Goal: Task Accomplishment & Management: Manage account settings

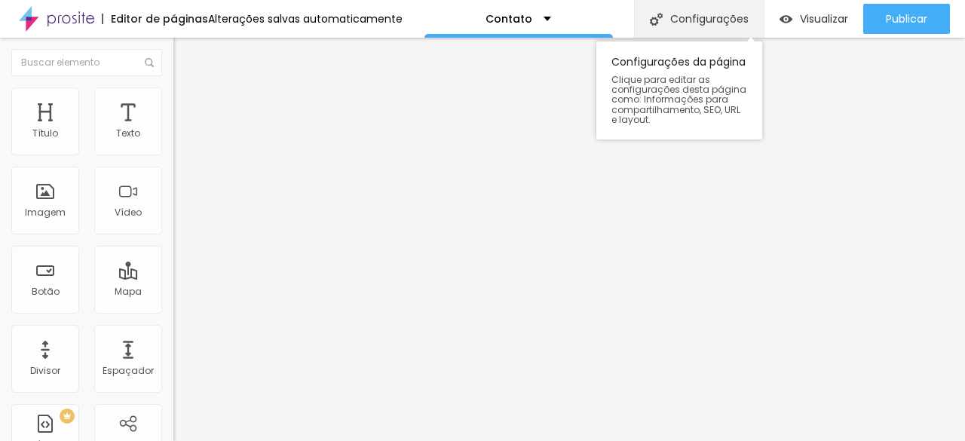
click at [687, 9] on div "Configurações" at bounding box center [699, 19] width 130 height 38
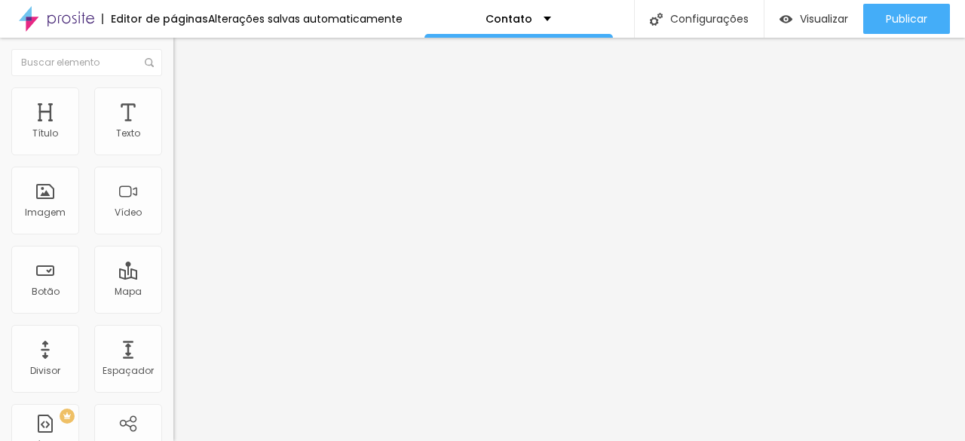
scroll to position [135, 0]
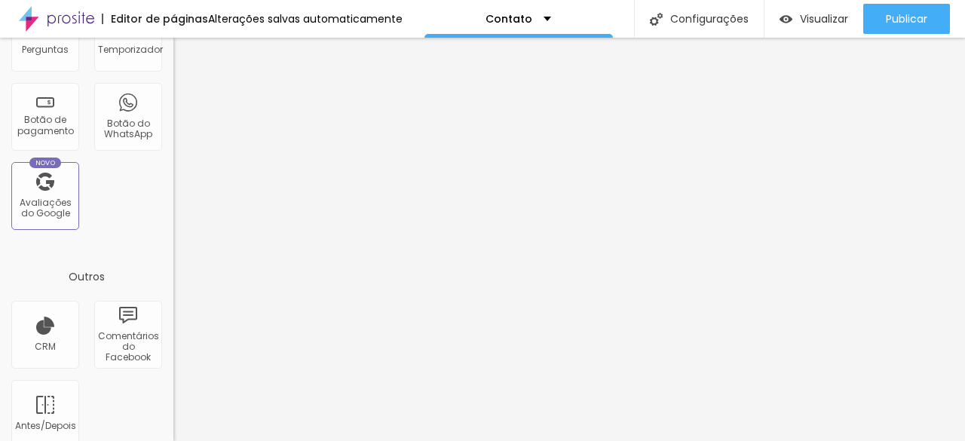
scroll to position [576, 0]
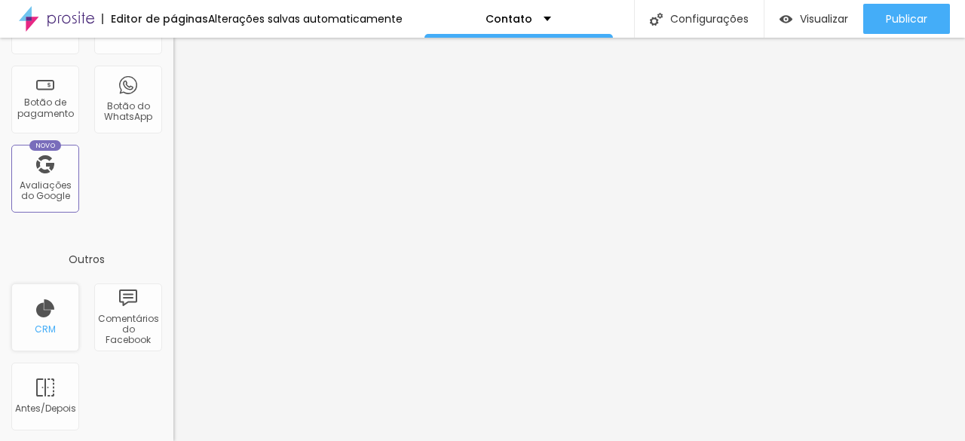
click at [53, 340] on div "CRM" at bounding box center [45, 317] width 68 height 68
click at [50, 332] on font "CRM" at bounding box center [45, 329] width 21 height 13
click at [41, 313] on div "CRM" at bounding box center [45, 317] width 68 height 68
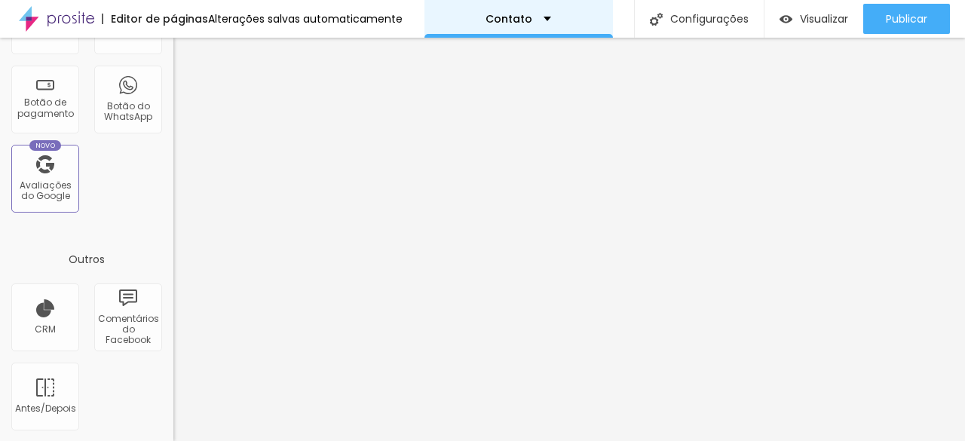
click at [536, 23] on div "Contato" at bounding box center [518, 19] width 66 height 11
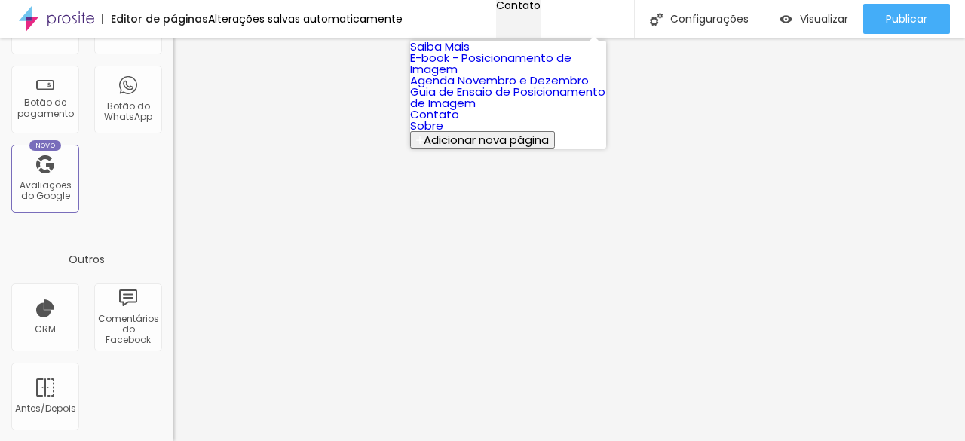
click at [540, 11] on div "Contato" at bounding box center [518, 5] width 44 height 11
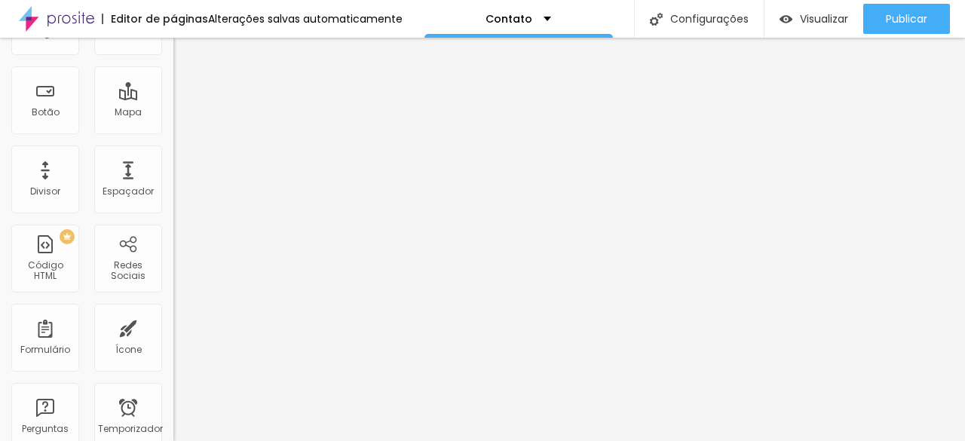
scroll to position [0, 0]
